Goal: Task Accomplishment & Management: Manage account settings

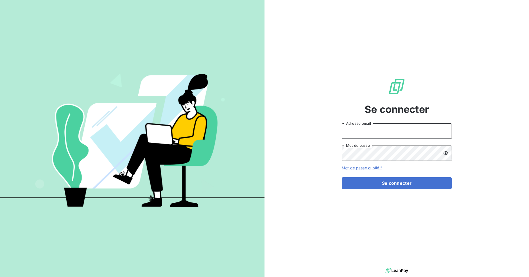
click at [386, 132] on input "Adresse email" at bounding box center [397, 130] width 110 height 15
click at [0, 277] on com-1password-button at bounding box center [0, 277] width 0 height 0
type input "[EMAIL_ADDRESS][DOMAIN_NAME]"
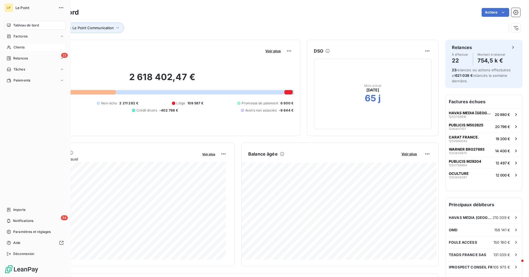
click at [18, 47] on span "Clients" at bounding box center [19, 47] width 11 height 5
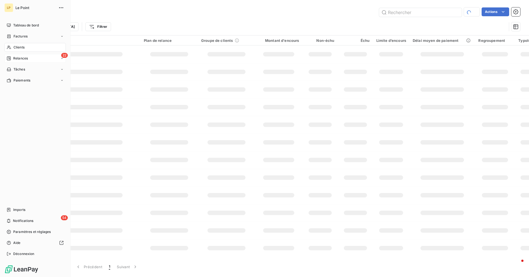
click at [28, 59] on span "Relances" at bounding box center [20, 58] width 15 height 5
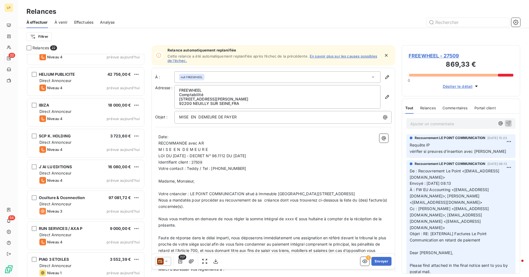
scroll to position [456, 0]
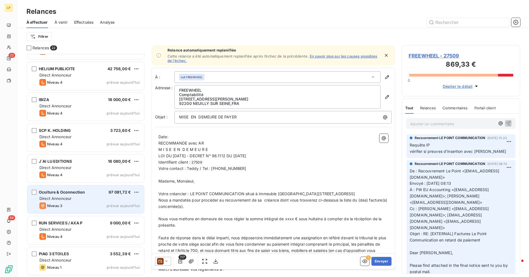
click at [80, 201] on div "Oculture & Oconnection 97 081,72 € Direct Annonceur Niveau 3 prévue [DATE]" at bounding box center [85, 199] width 117 height 28
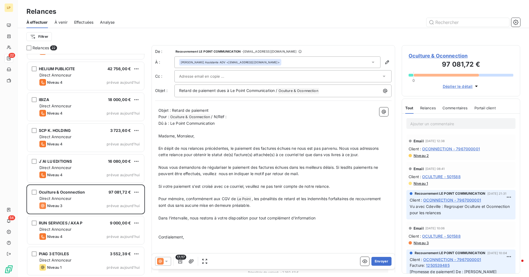
click at [234, 78] on div at bounding box center [280, 76] width 202 height 8
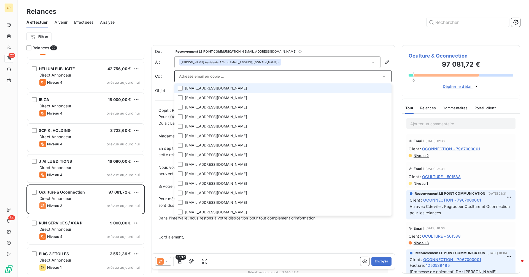
click at [227, 87] on li "[EMAIL_ADDRESS][DOMAIN_NAME]" at bounding box center [282, 89] width 217 height 10
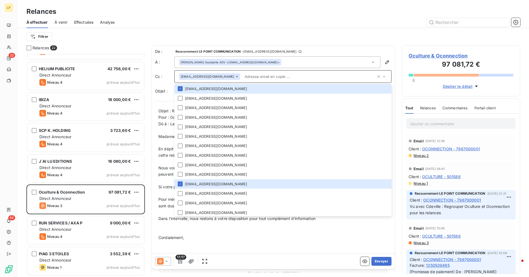
click at [293, 41] on div "Filtrer" at bounding box center [273, 36] width 494 height 10
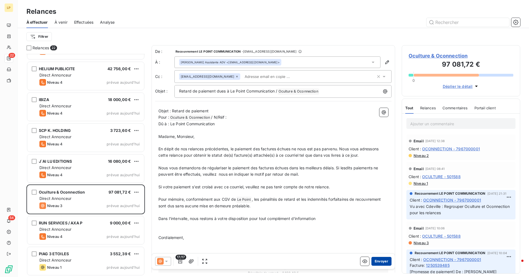
click at [380, 263] on button "Envoyer" at bounding box center [382, 261] width 20 height 9
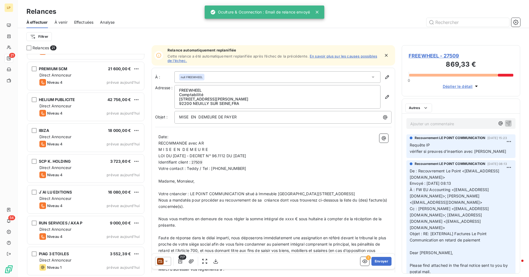
scroll to position [425, 0]
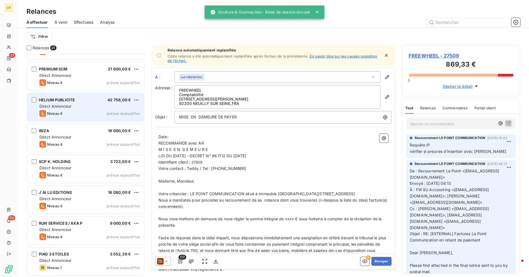
click at [63, 106] on span "Direct Annonceur" at bounding box center [55, 106] width 32 height 5
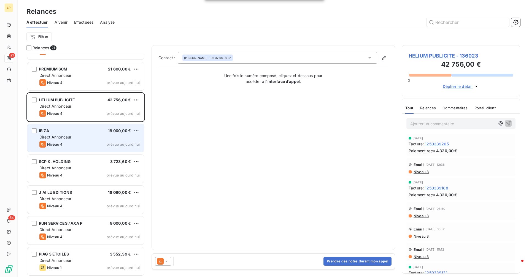
click at [71, 142] on div "Niveau 4 prévue aujourd’hui" at bounding box center [89, 144] width 100 height 7
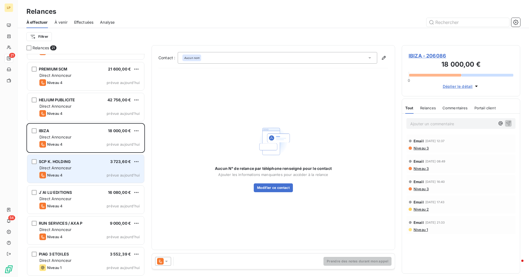
click at [76, 166] on div "Direct Annonceur" at bounding box center [89, 168] width 100 height 6
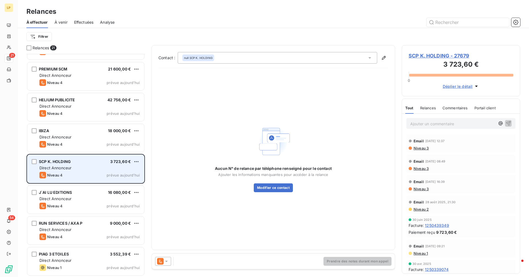
scroll to position [425, 0]
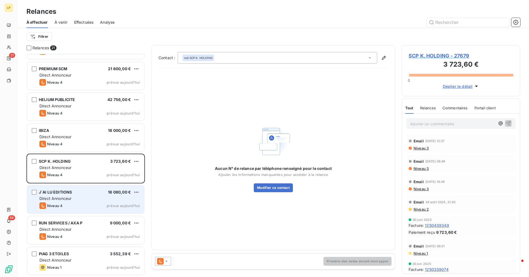
click at [76, 202] on div "J`AI LU EDITIONS 16 080,00 € Direct Annonceur Niveau 4 prévue [DATE]" at bounding box center [85, 199] width 117 height 28
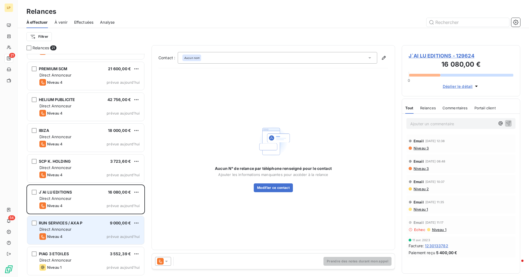
click at [75, 232] on div "Direct Annonceur" at bounding box center [89, 230] width 100 height 6
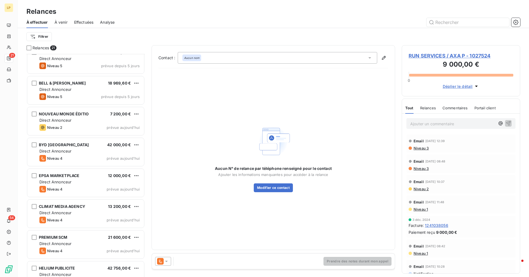
scroll to position [257, 0]
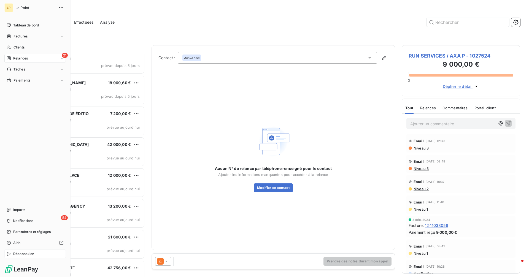
click at [34, 256] on span "Déconnexion" at bounding box center [23, 254] width 21 height 5
